Goal: Complete application form

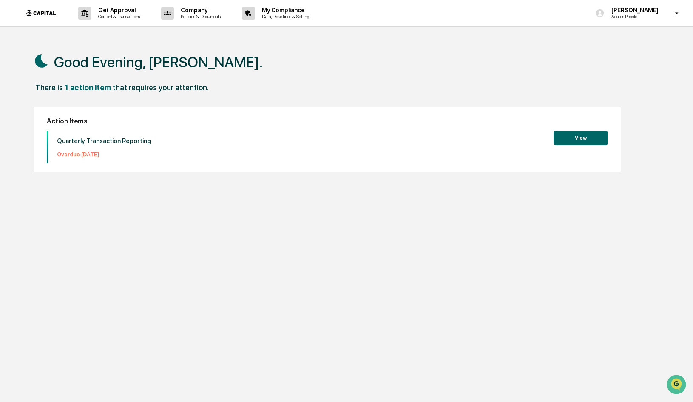
click at [585, 139] on button "View" at bounding box center [581, 138] width 54 height 14
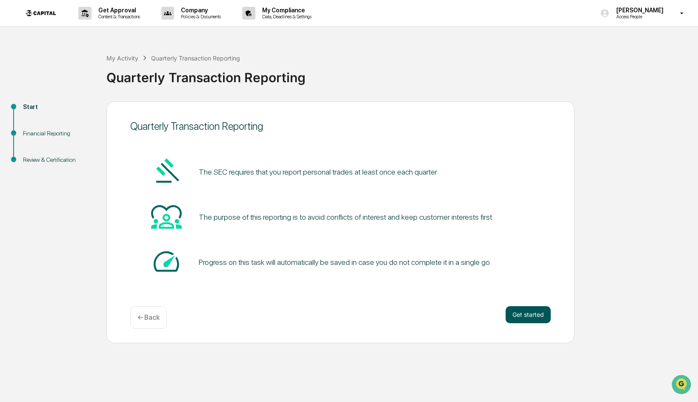
click at [532, 315] on button "Get started" at bounding box center [527, 314] width 45 height 17
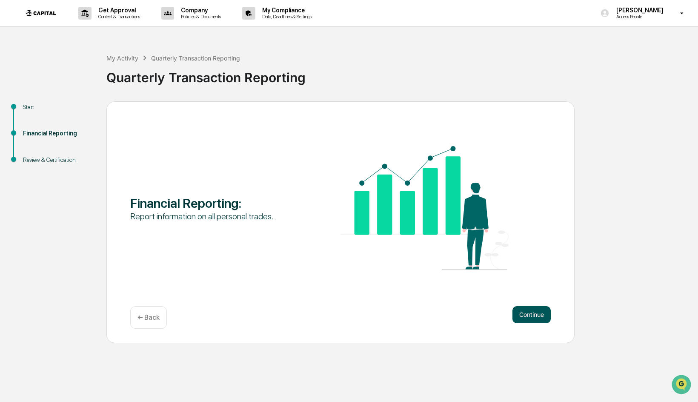
click at [530, 314] on button "Continue" at bounding box center [531, 314] width 38 height 17
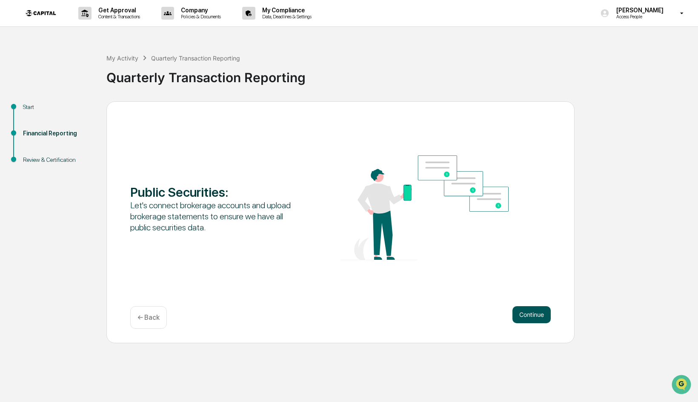
click at [531, 315] on button "Continue" at bounding box center [531, 314] width 38 height 17
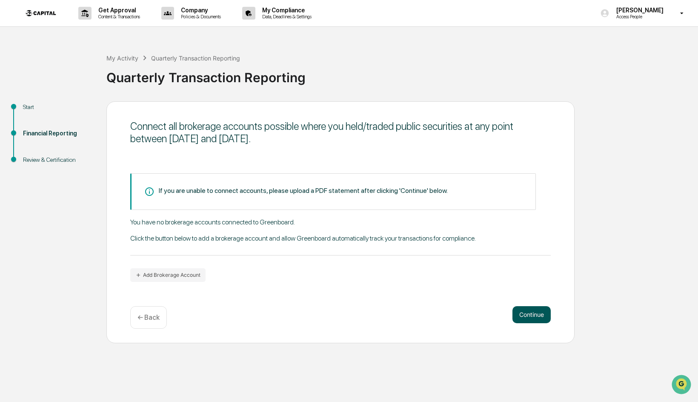
click at [531, 315] on button "Continue" at bounding box center [531, 314] width 38 height 17
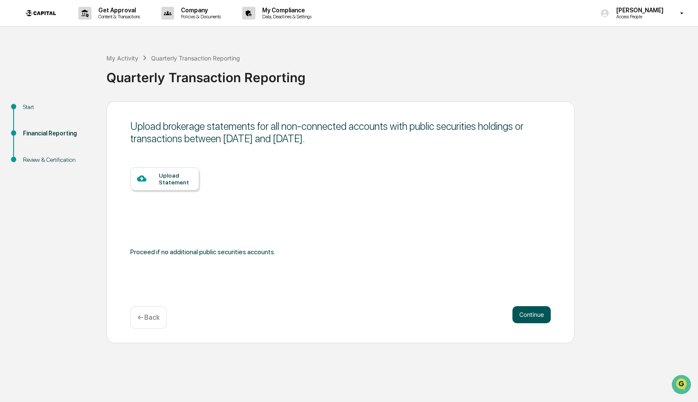
click at [531, 315] on button "Continue" at bounding box center [531, 314] width 38 height 17
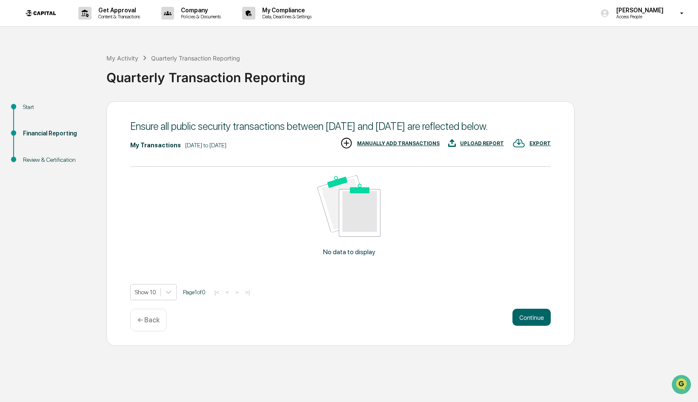
click at [531, 315] on button "Continue" at bounding box center [531, 316] width 38 height 17
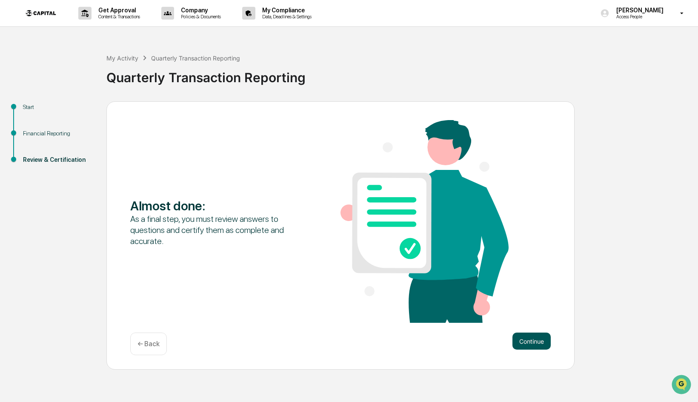
click at [533, 343] on button "Continue" at bounding box center [531, 340] width 38 height 17
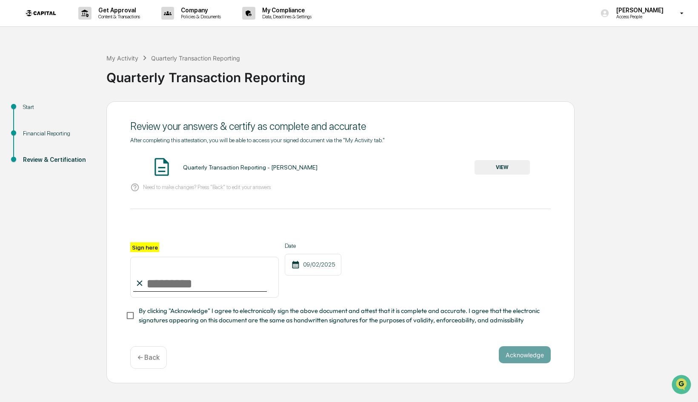
click at [148, 281] on input "Sign here" at bounding box center [204, 277] width 148 height 41
type input "**********"
click at [522, 361] on button "Acknowledge" at bounding box center [525, 354] width 52 height 17
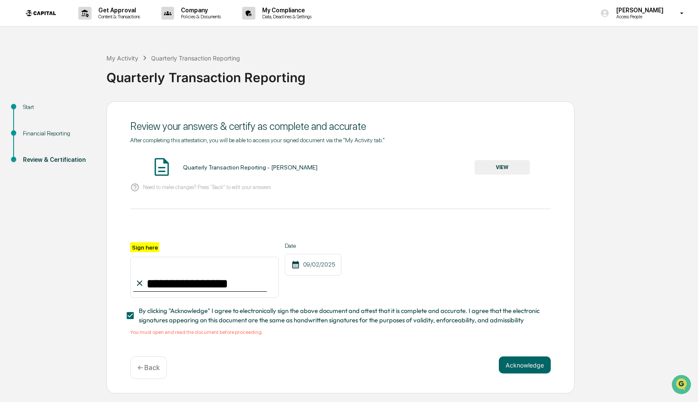
click at [507, 168] on button "VIEW" at bounding box center [501, 167] width 55 height 14
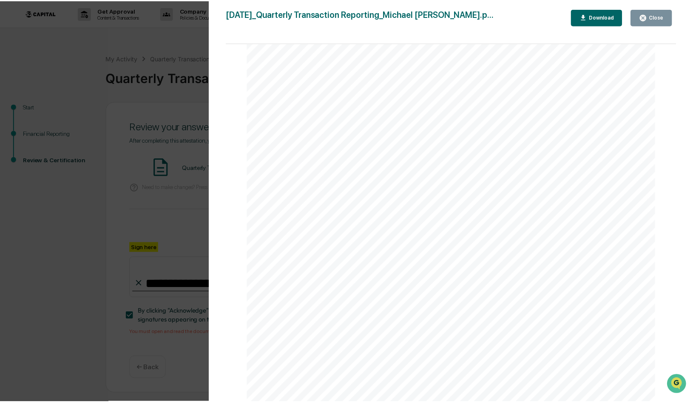
scroll to position [1461, 0]
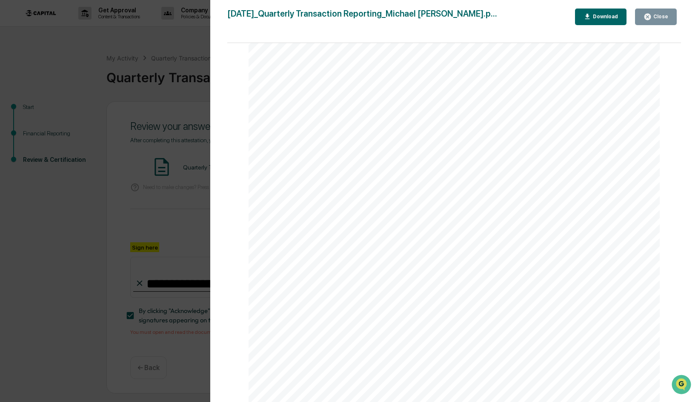
click at [657, 15] on div "Close" at bounding box center [659, 17] width 17 height 6
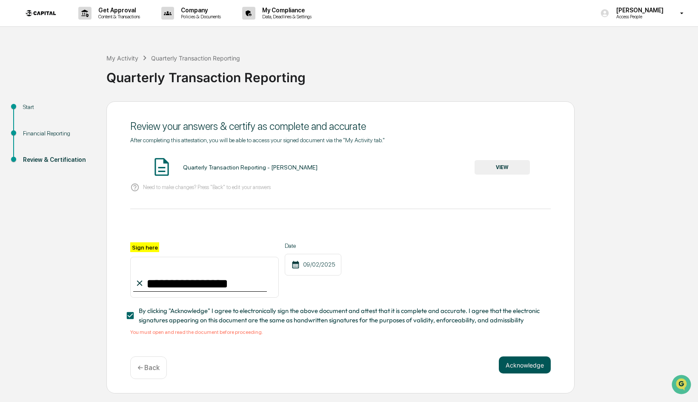
click at [518, 367] on button "Acknowledge" at bounding box center [525, 364] width 52 height 17
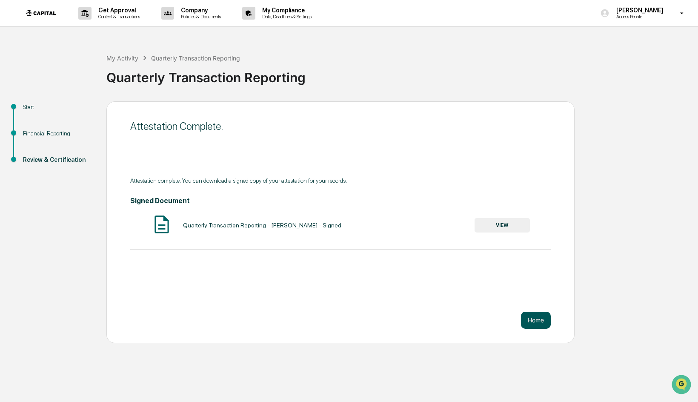
click at [533, 321] on button "Home" at bounding box center [536, 319] width 30 height 17
